Goal: Check status: Check status

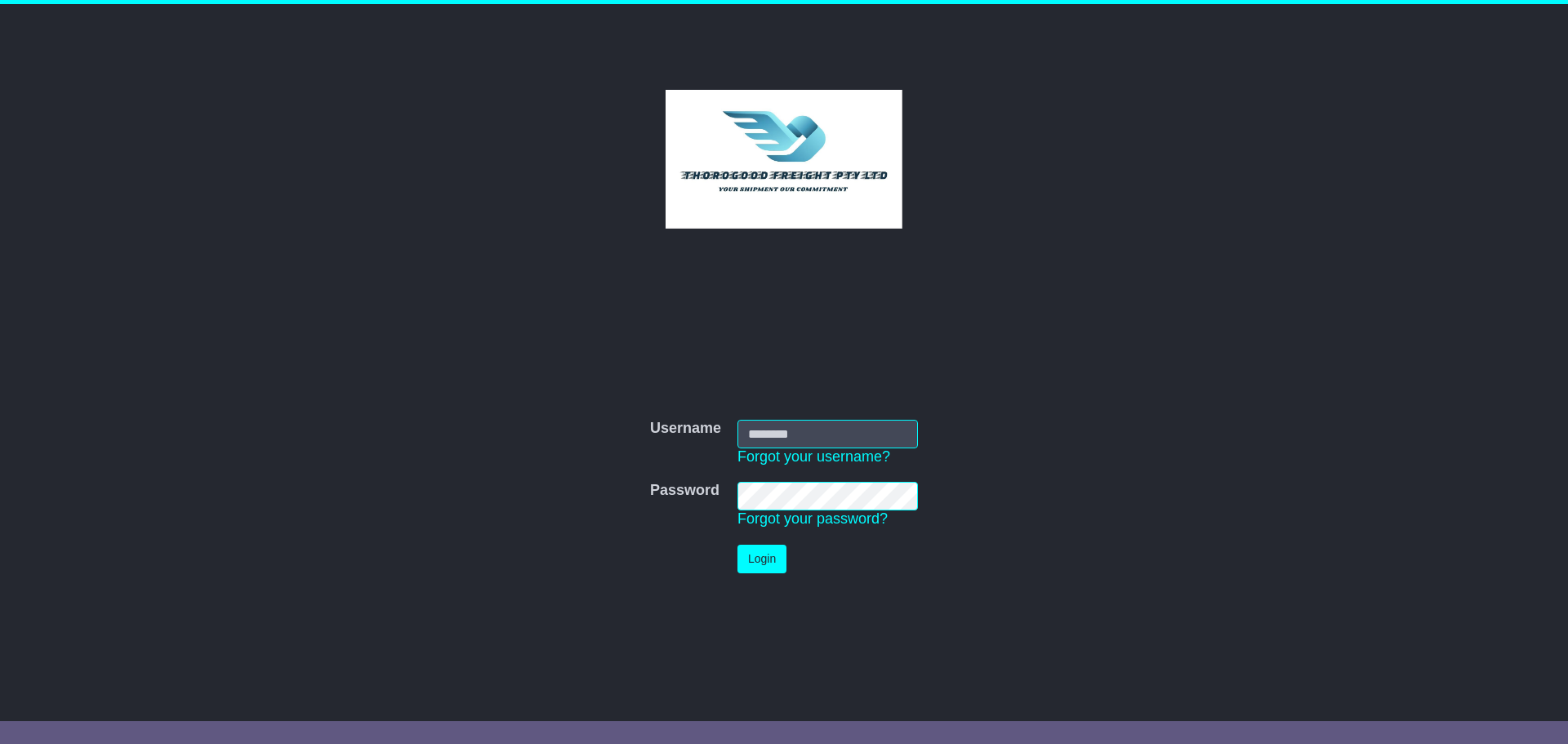
type input "*********"
click at [768, 566] on button "Login" at bounding box center [761, 559] width 49 height 29
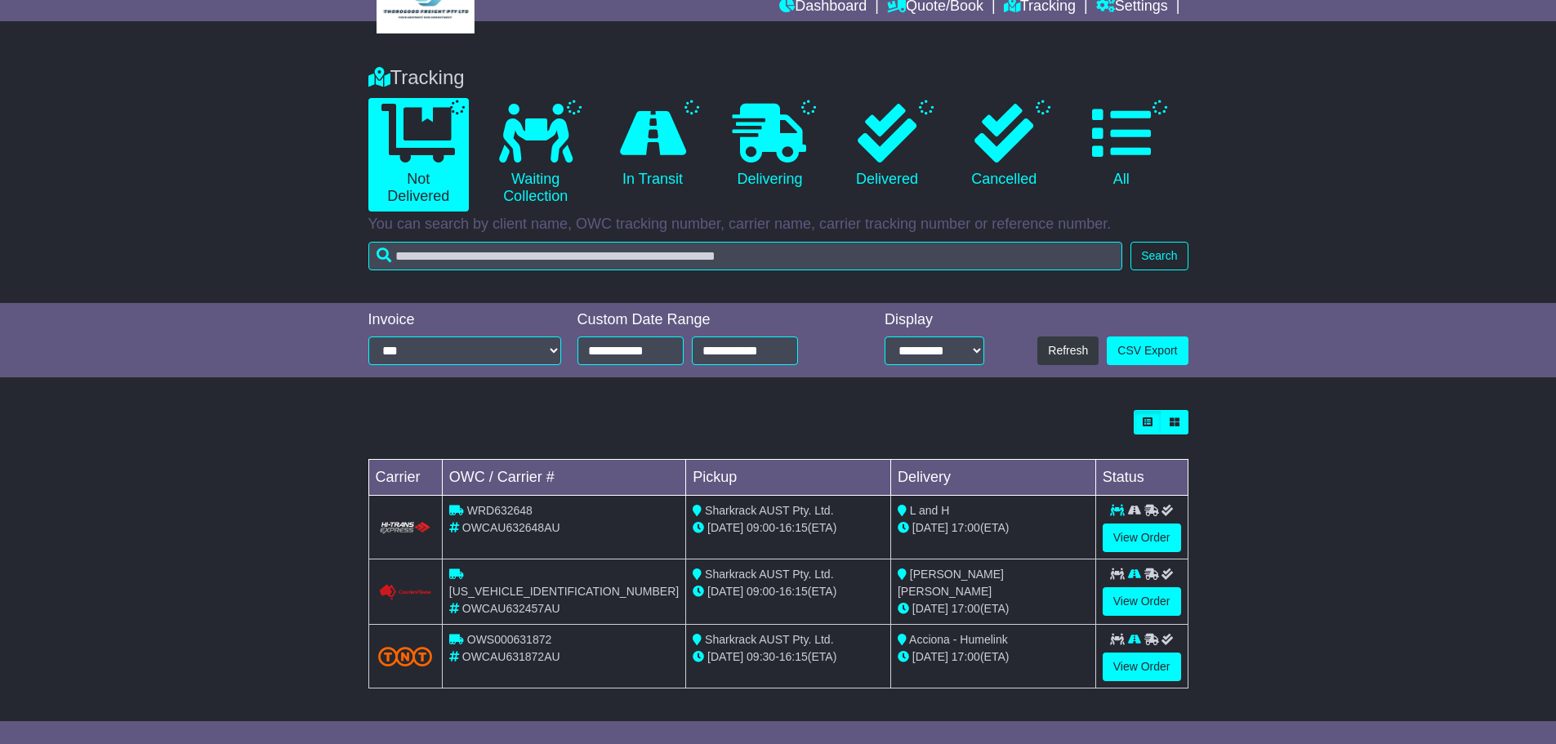
scroll to position [73, 0]
click at [1130, 531] on link "View Order" at bounding box center [1141, 537] width 78 height 29
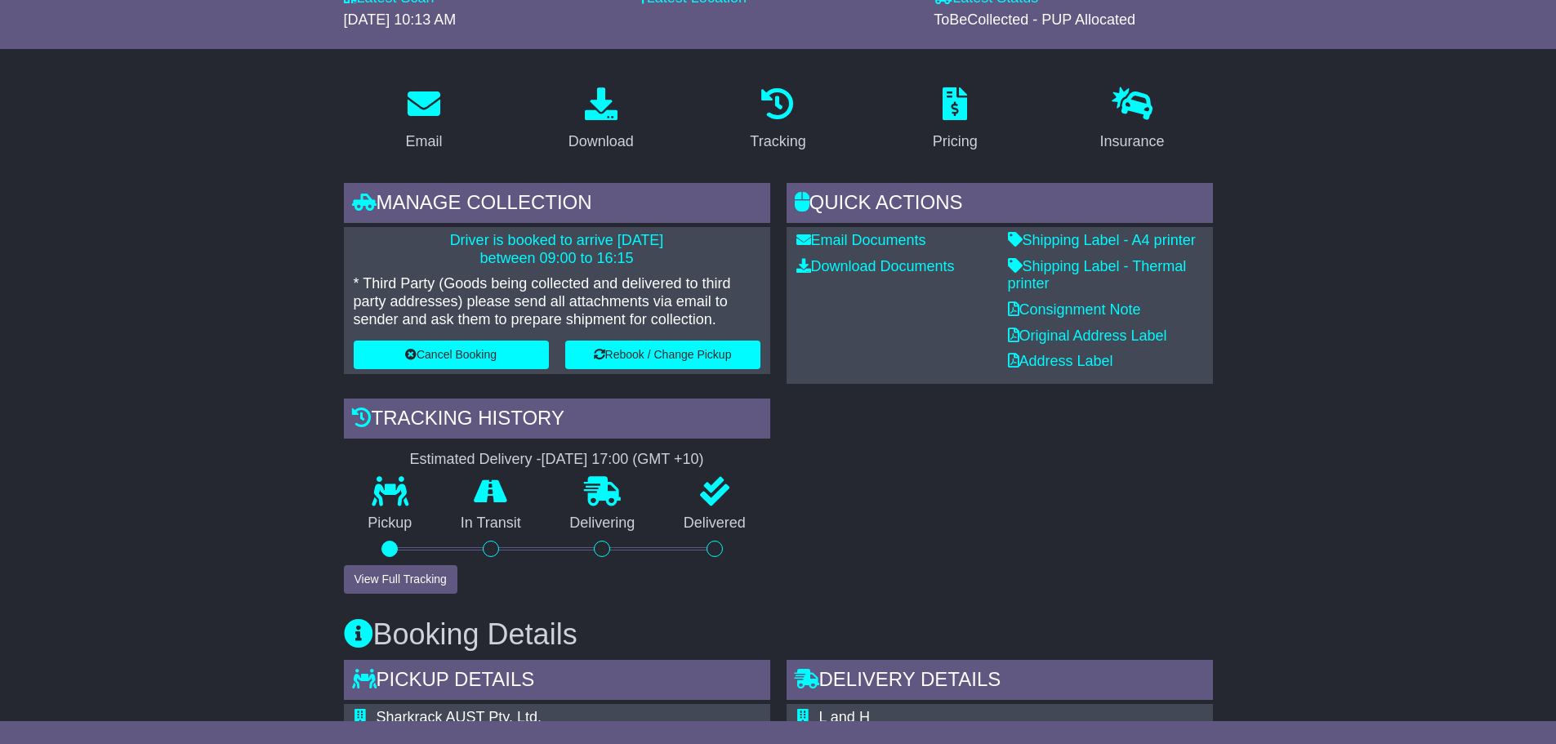
scroll to position [245, 0]
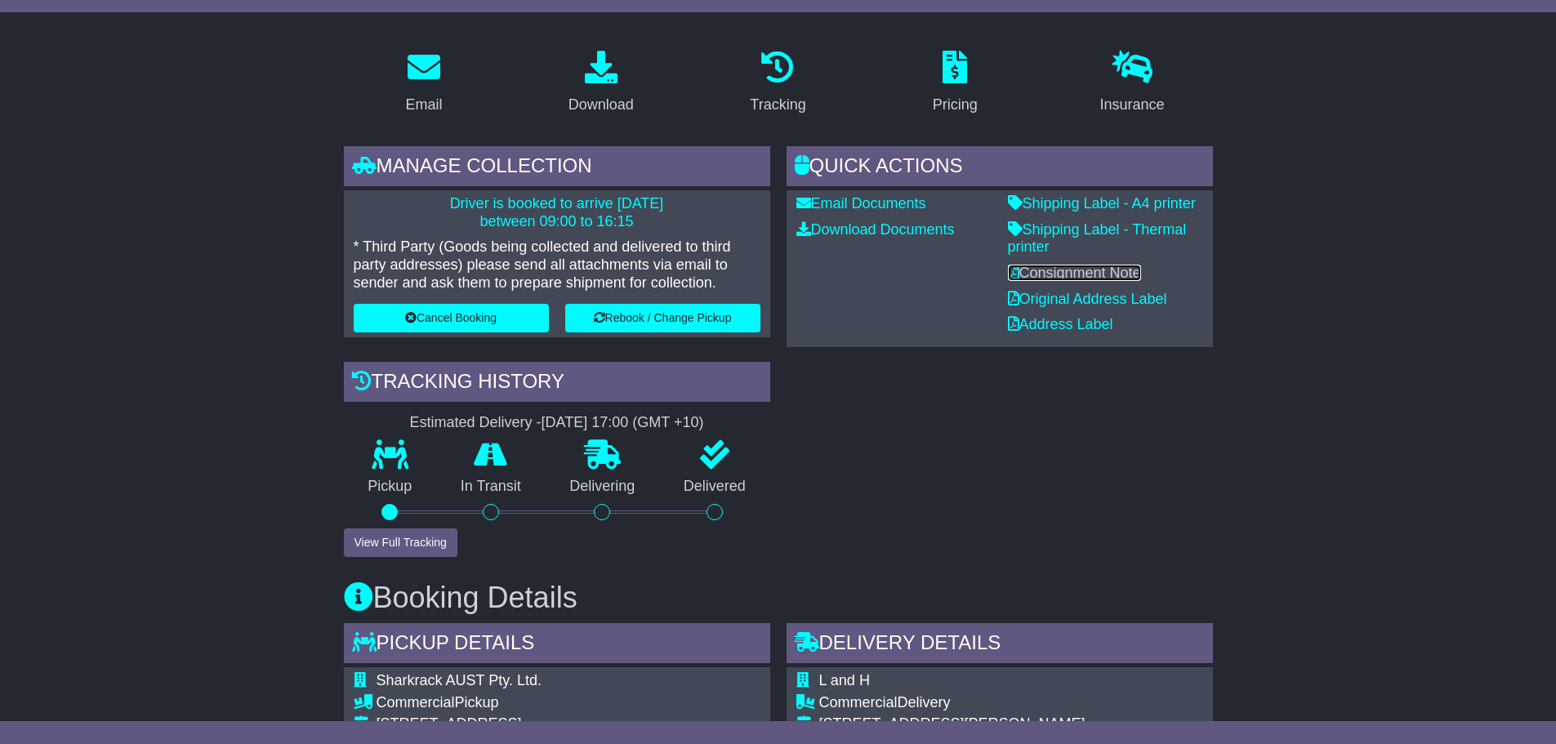
click at [1092, 276] on link "Consignment Note" at bounding box center [1074, 273] width 133 height 16
click at [938, 400] on div "Quick Actions Email Documents Download Documents Email PODs Shipping Label - A4…" at bounding box center [999, 351] width 443 height 410
click at [993, 506] on div "Quick Actions Email Documents Download Documents Email PODs Shipping Label - A4…" at bounding box center [999, 351] width 443 height 410
